Goal: Task Accomplishment & Management: Use online tool/utility

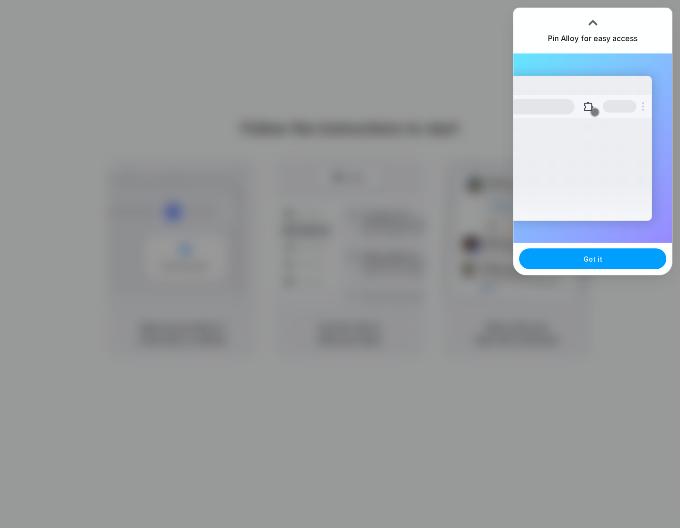
click at [602, 257] on button "Got it" at bounding box center [592, 258] width 147 height 21
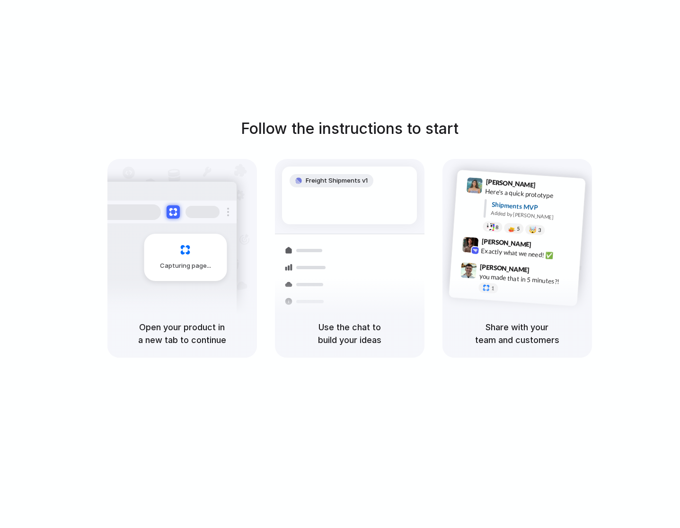
click at [163, 101] on div "Follow the instructions to start Capturing page Open your product in a new tab …" at bounding box center [349, 273] width 698 height 547
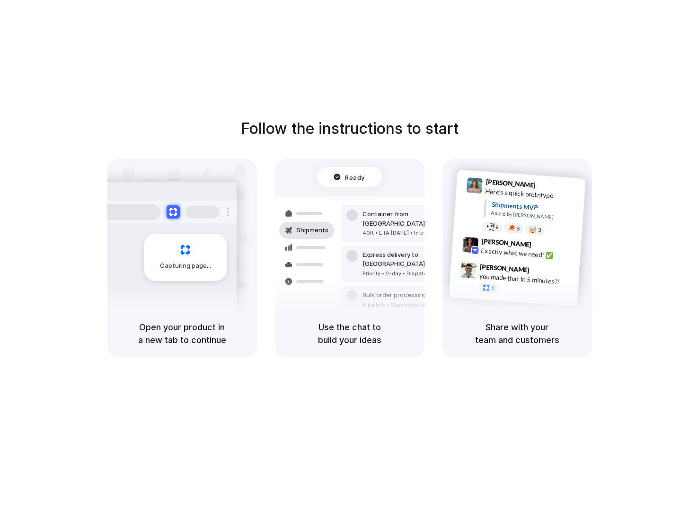
click at [404, 51] on div "Follow the instructions to start Capturing page Open your product in a new tab …" at bounding box center [349, 273] width 698 height 547
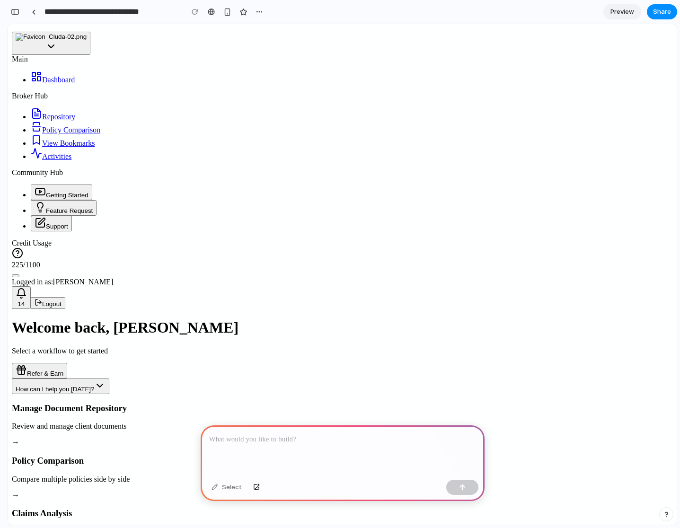
click at [268, 447] on div at bounding box center [343, 450] width 284 height 51
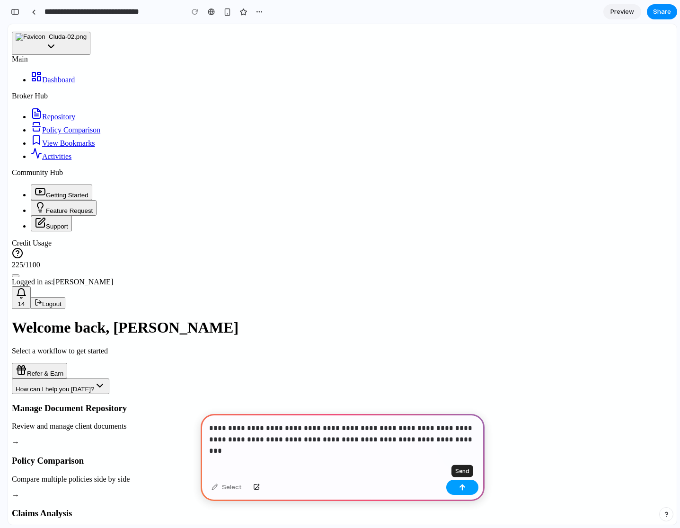
click at [463, 488] on div "button" at bounding box center [462, 487] width 7 height 7
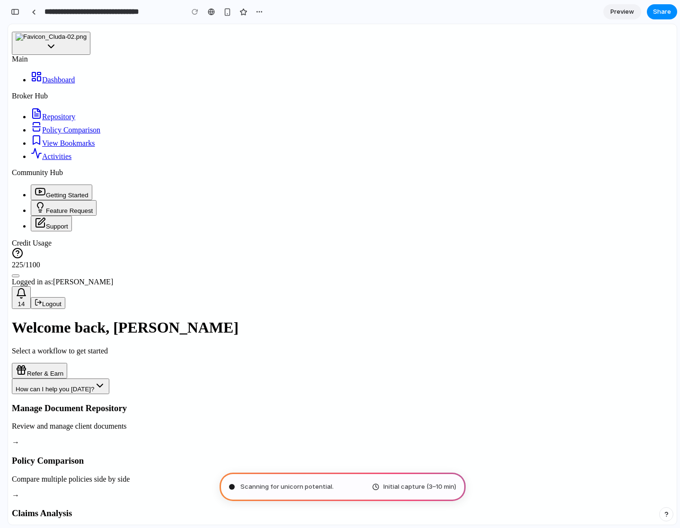
type input "**********"
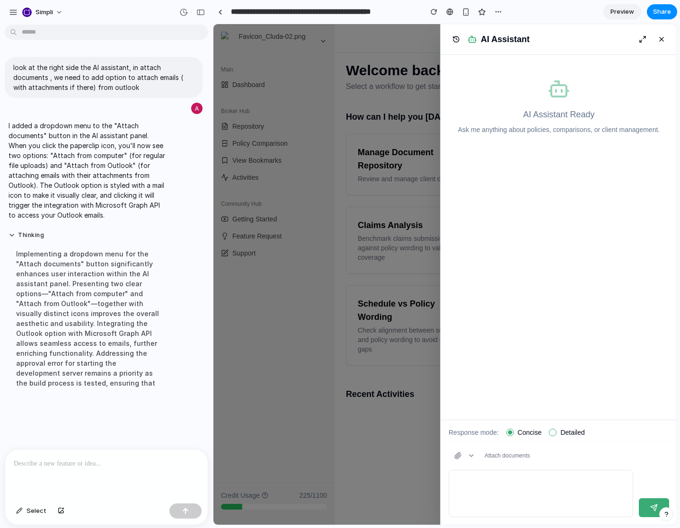
click at [111, 465] on p at bounding box center [106, 463] width 185 height 11
click at [471, 454] on button "button" at bounding box center [464, 455] width 32 height 17
click at [471, 454] on div "Attach from computer Attach from Outlook" at bounding box center [444, 274] width 463 height 500
click at [86, 473] on div at bounding box center [106, 474] width 202 height 50
click at [472, 454] on button "button" at bounding box center [464, 455] width 32 height 17
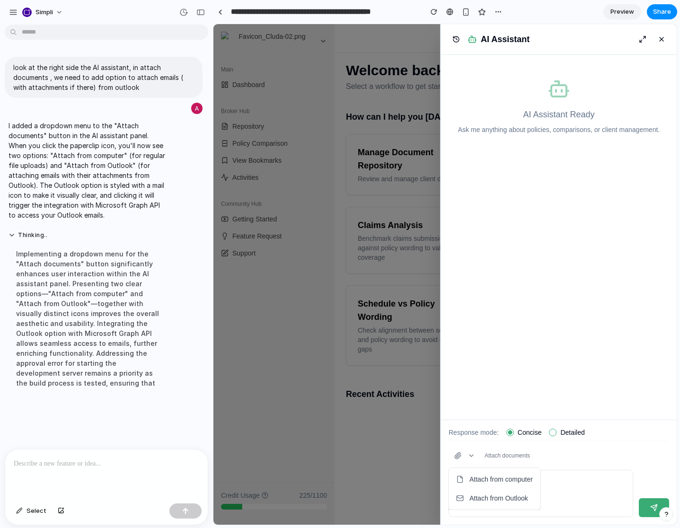
click at [80, 465] on p at bounding box center [106, 463] width 185 height 11
click at [74, 471] on div at bounding box center [106, 474] width 202 height 50
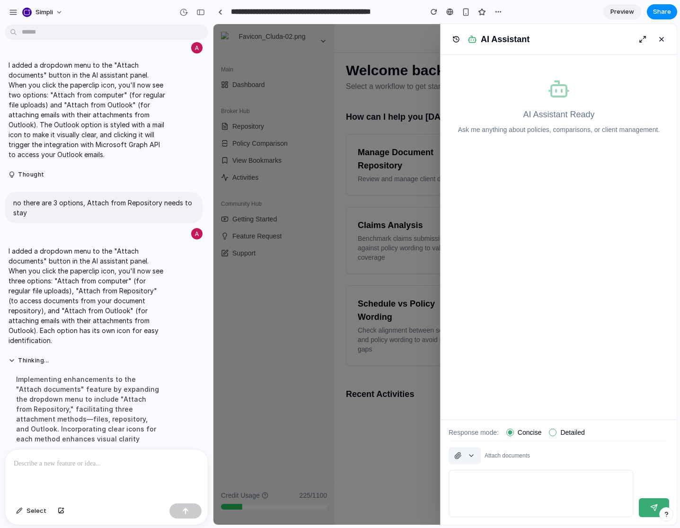
click at [471, 454] on button "button" at bounding box center [464, 455] width 32 height 17
click at [483, 506] on span "Attach from Outlook" at bounding box center [498, 509] width 59 height 9
click at [492, 489] on div at bounding box center [540, 493] width 184 height 47
click at [103, 477] on div at bounding box center [106, 474] width 202 height 50
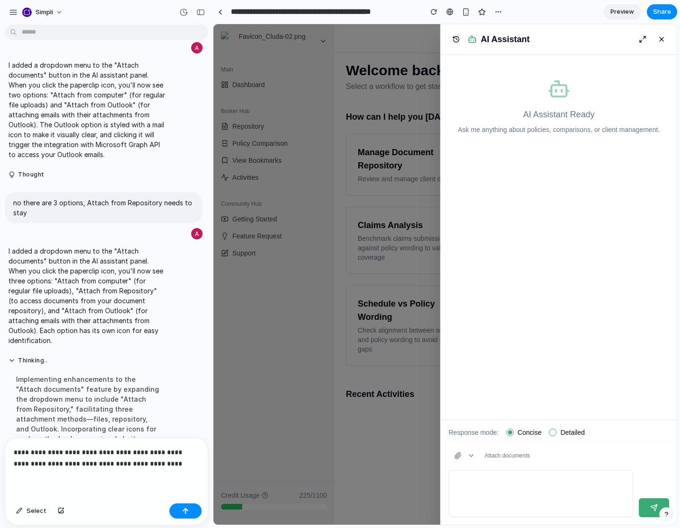
scroll to position [65, 0]
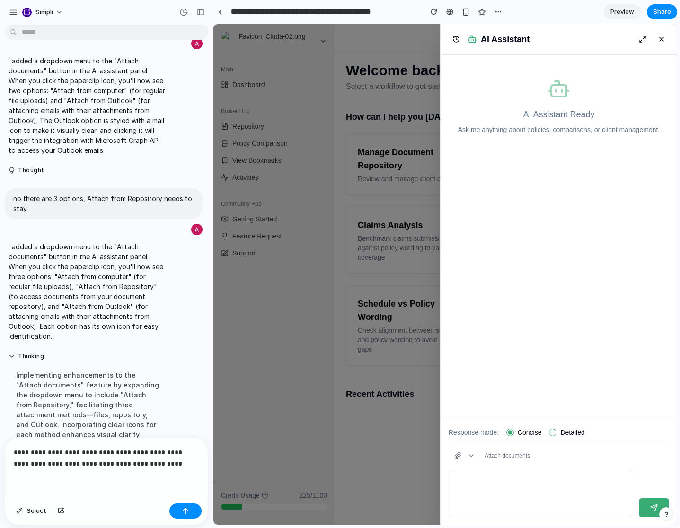
click at [373, 76] on div at bounding box center [444, 274] width 463 height 500
click at [660, 38] on button at bounding box center [661, 39] width 15 height 15
click at [393, 100] on div at bounding box center [444, 274] width 463 height 500
click at [161, 465] on p "**********" at bounding box center [106, 457] width 185 height 23
click at [162, 465] on p "**********" at bounding box center [106, 457] width 185 height 23
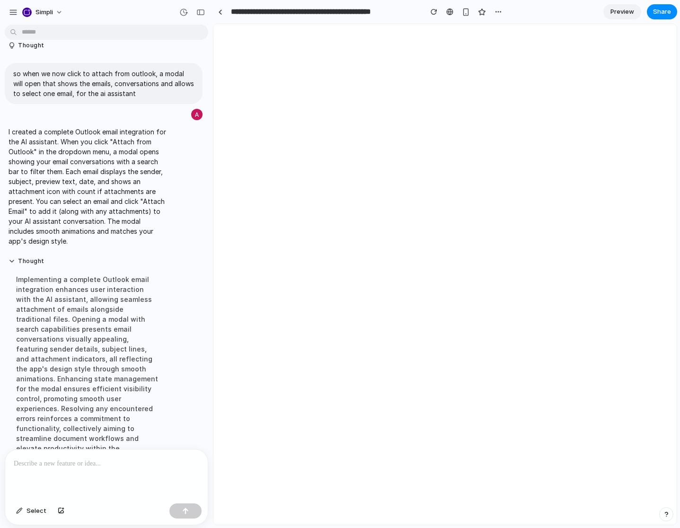
scroll to position [0, 0]
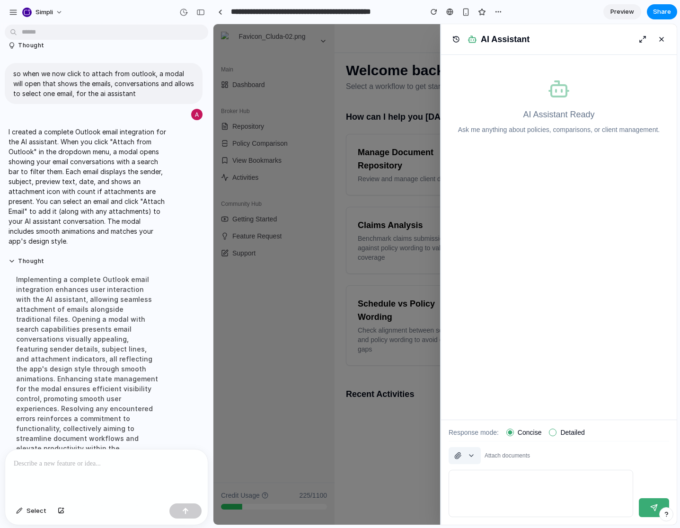
click at [479, 452] on button "button" at bounding box center [464, 455] width 32 height 17
click at [479, 506] on span "Attach from Outlook" at bounding box center [498, 509] width 59 height 9
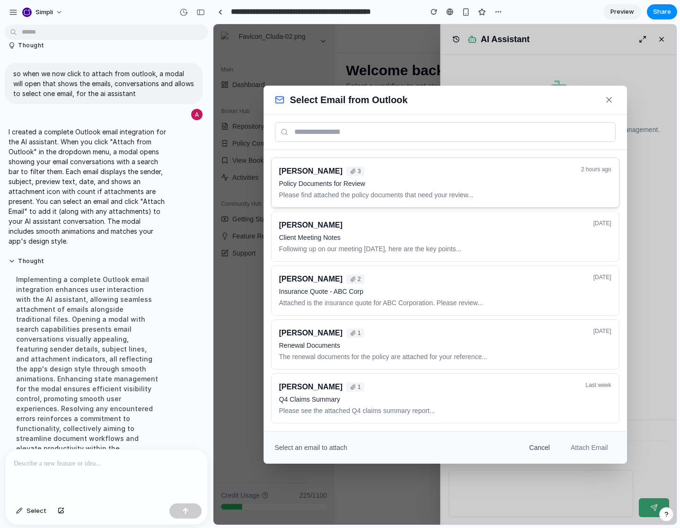
click at [430, 182] on p "Policy Documents for Review" at bounding box center [427, 183] width 297 height 9
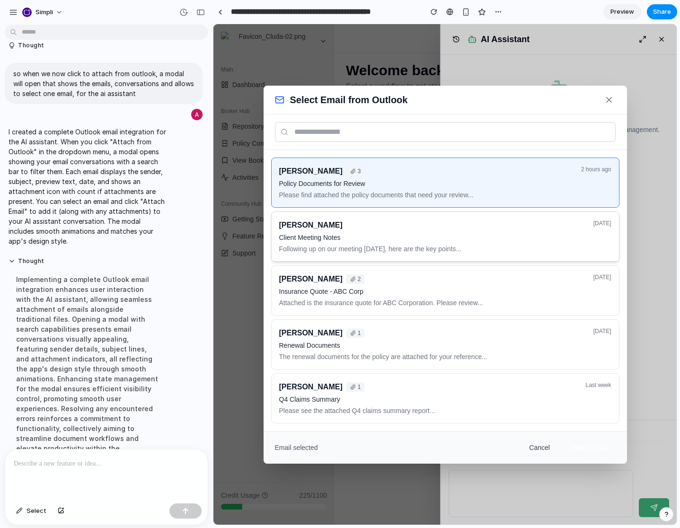
click at [386, 235] on p "Client Meeting Notes" at bounding box center [433, 237] width 308 height 9
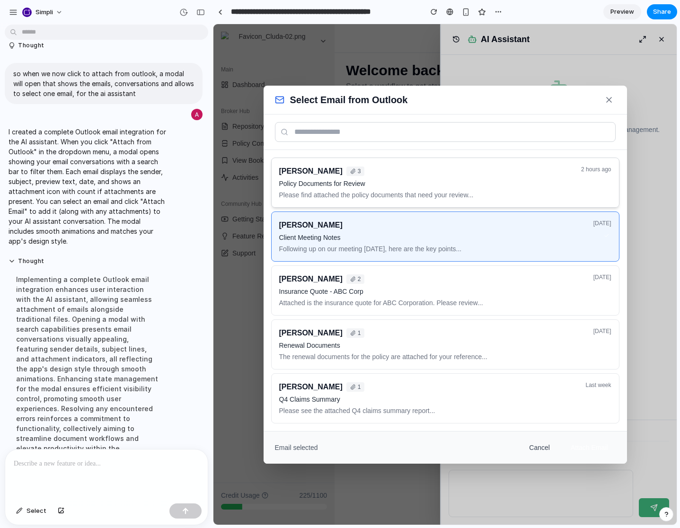
click at [389, 188] on div "John Smith 3 Policy Documents for Review Please find attached the policy docume…" at bounding box center [427, 183] width 297 height 34
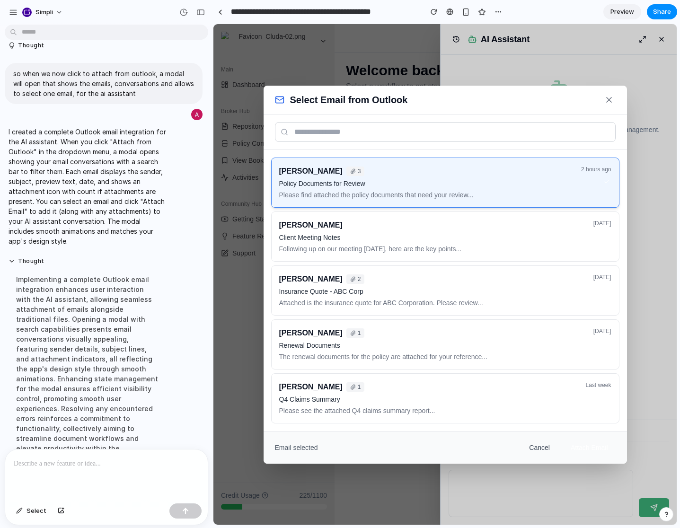
click at [496, 185] on p "Policy Documents for Review" at bounding box center [427, 183] width 297 height 9
click at [69, 471] on div at bounding box center [106, 474] width 202 height 50
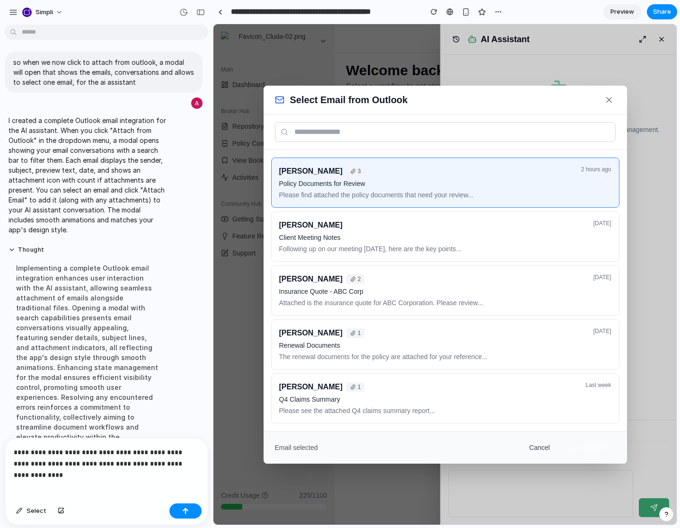
scroll to position [397, 0]
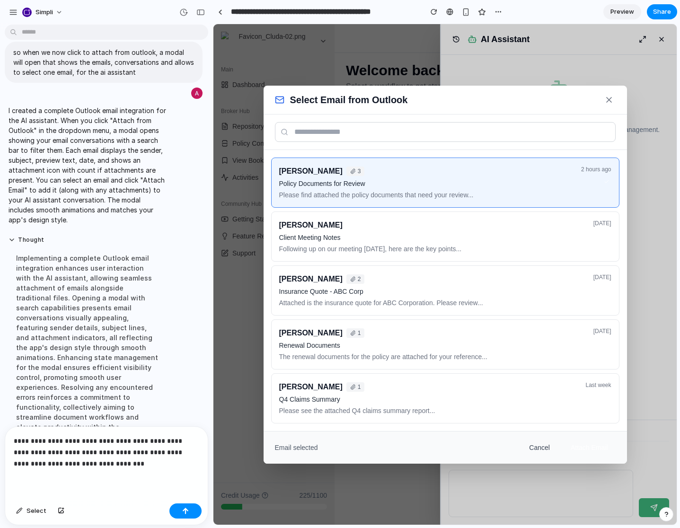
click at [194, 449] on p "**********" at bounding box center [106, 452] width 185 height 34
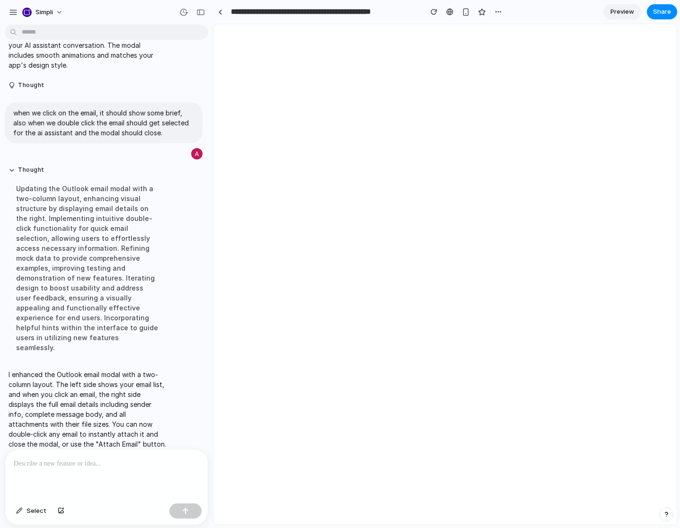
scroll to position [0, 0]
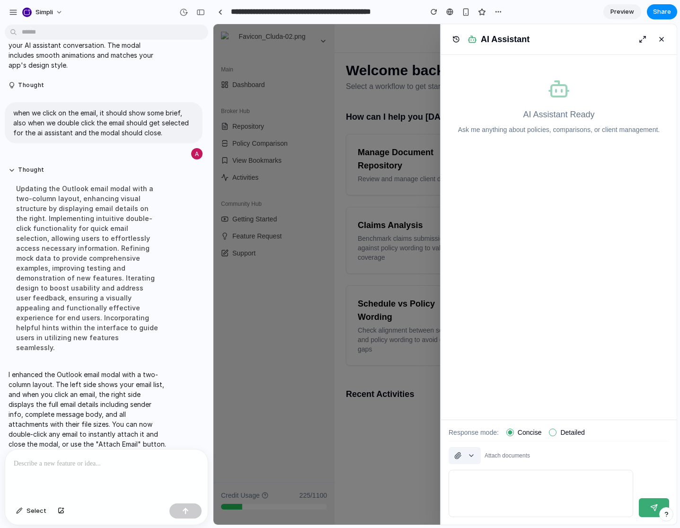
click at [471, 454] on button "button" at bounding box center [464, 455] width 32 height 17
click at [486, 505] on span "Attach from Outlook" at bounding box center [498, 509] width 59 height 9
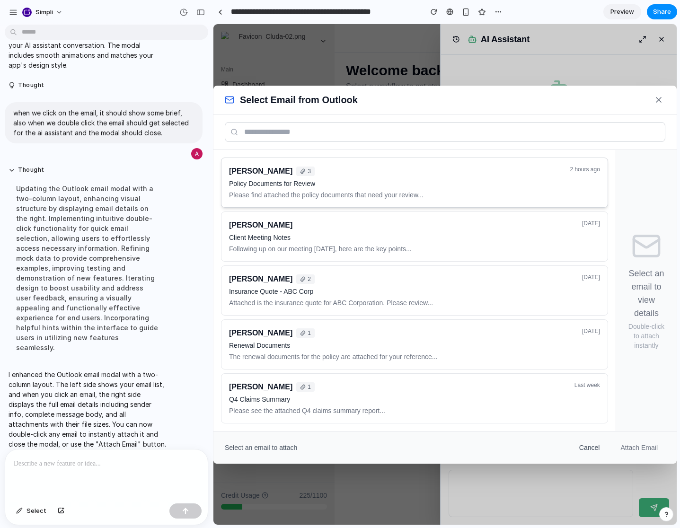
click at [403, 182] on p "Policy Documents for Review" at bounding box center [396, 183] width 335 height 9
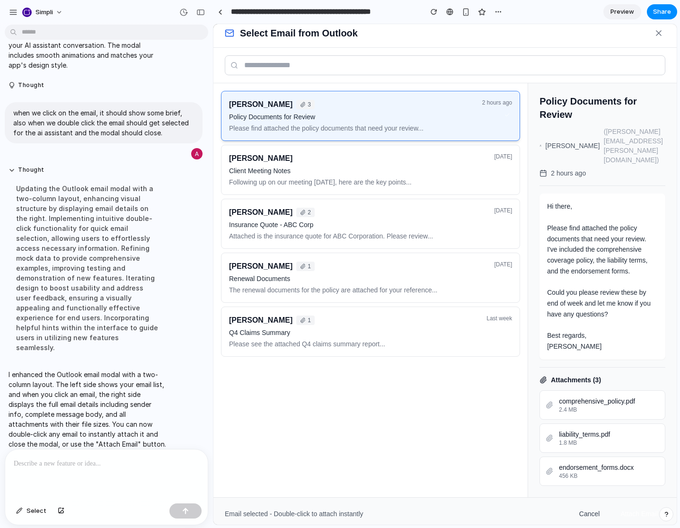
click at [401, 133] on p "Please find attached the policy documents that need your review..." at bounding box center [352, 127] width 247 height 9
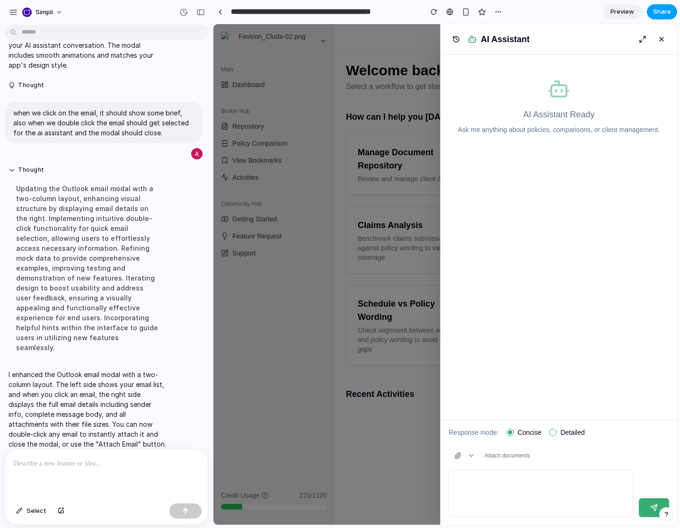
click at [664, 10] on span "Share" at bounding box center [662, 11] width 18 height 9
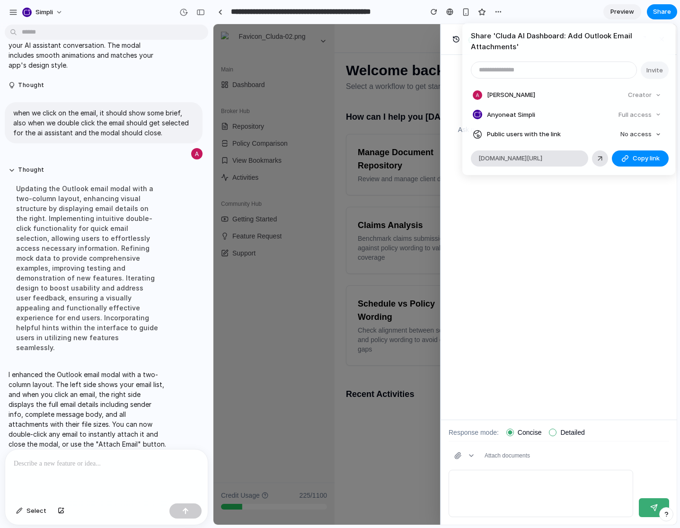
click at [543, 114] on li "Anyone at Simpli Full access" at bounding box center [568, 114] width 192 height 13
click at [634, 160] on span "Copy link" at bounding box center [645, 158] width 27 height 9
